Goal: Transaction & Acquisition: Purchase product/service

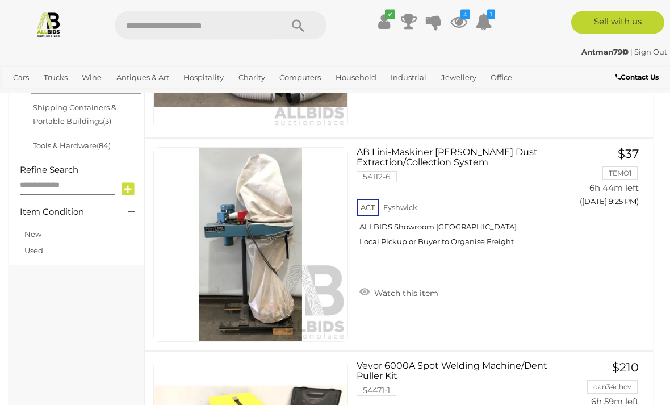
scroll to position [345, 0]
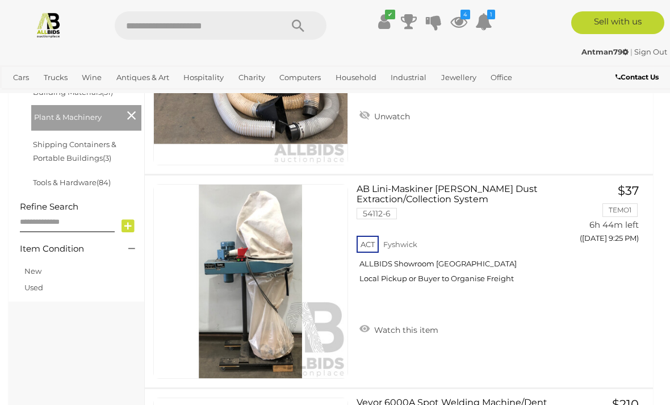
click at [467, 22] on icon at bounding box center [458, 21] width 17 height 20
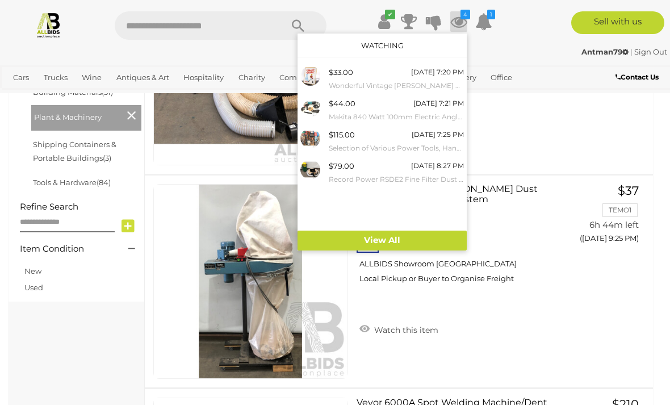
click at [384, 107] on div "$44.00 Today 7:21 PM Makita 840 Watt 100mm Electric Angle Grinder" at bounding box center [396, 110] width 135 height 26
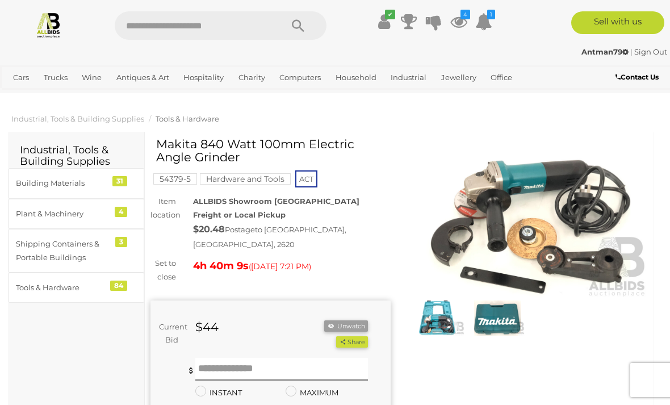
click at [591, 247] on img at bounding box center [528, 220] width 240 height 154
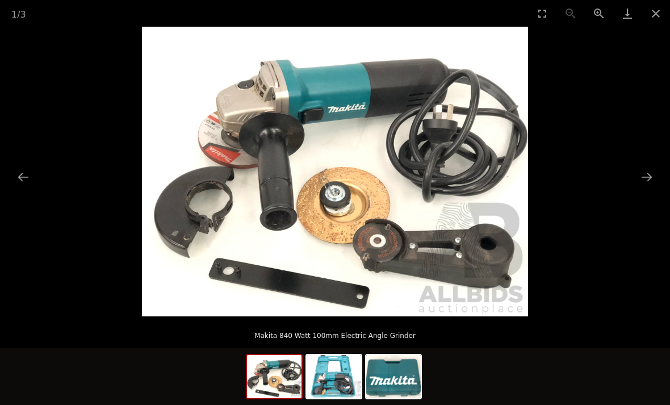
click at [653, 19] on button "Close gallery" at bounding box center [655, 13] width 28 height 27
